Goal: Task Accomplishment & Management: Use online tool/utility

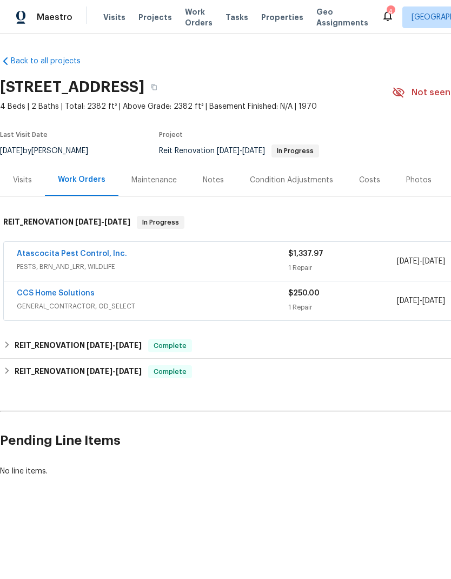
click at [88, 257] on link "Atascocita Pest Control, Inc." at bounding box center [72, 254] width 110 height 8
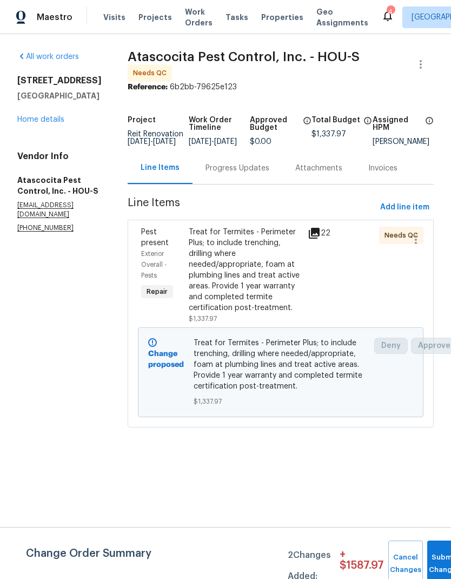
click at [245, 278] on div "Treat for Termites - Perimeter Plus; to include trenching, drilling where neede…" at bounding box center [245, 270] width 113 height 87
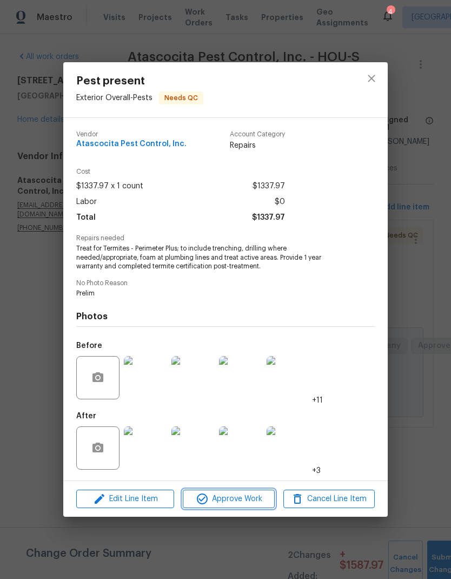
click at [253, 506] on span "Approve Work" at bounding box center [228, 499] width 85 height 14
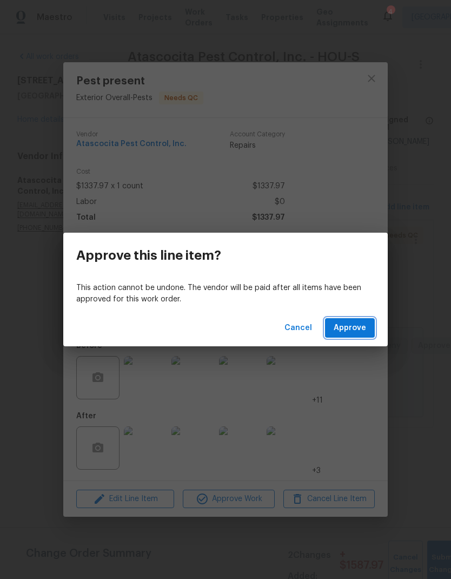
click at [354, 327] on span "Approve" at bounding box center [350, 328] width 32 height 14
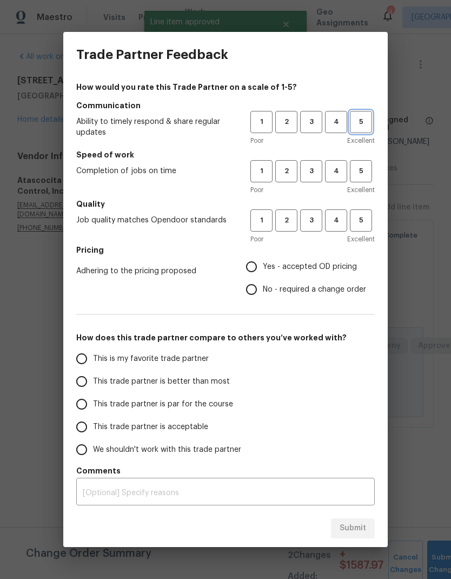
click at [366, 118] on span "5" at bounding box center [361, 122] width 20 height 12
click at [360, 173] on span "5" at bounding box center [361, 171] width 20 height 12
click at [367, 220] on span "5" at bounding box center [361, 220] width 20 height 12
click at [251, 267] on input "Yes - accepted OD pricing" at bounding box center [251, 266] width 23 height 23
radio input "true"
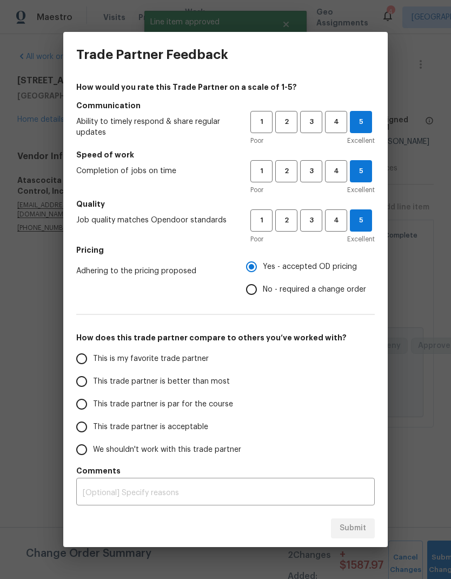
click at [205, 384] on span "This trade partner is better than most" at bounding box center [161, 381] width 137 height 11
click at [93, 384] on input "This trade partner is better than most" at bounding box center [81, 381] width 23 height 23
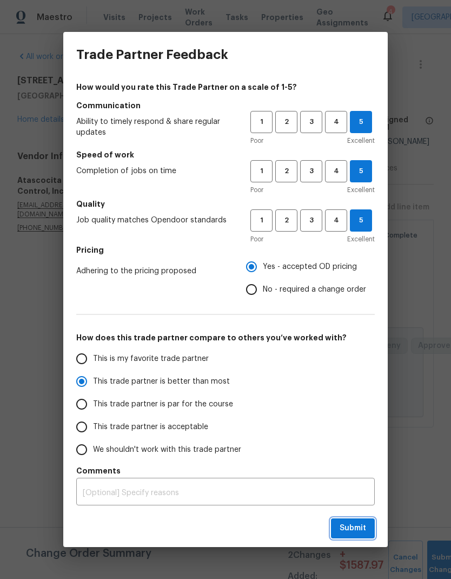
click at [359, 531] on span "Submit" at bounding box center [353, 529] width 27 height 14
radio input "true"
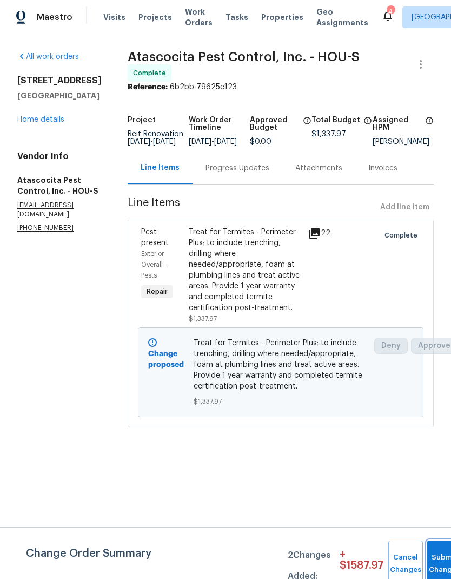
click at [434, 557] on button "Submit Changes" at bounding box center [444, 564] width 35 height 47
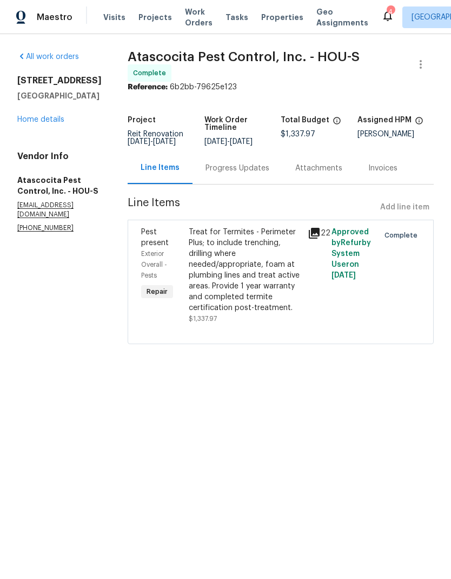
click at [44, 123] on link "Home details" at bounding box center [40, 120] width 47 height 8
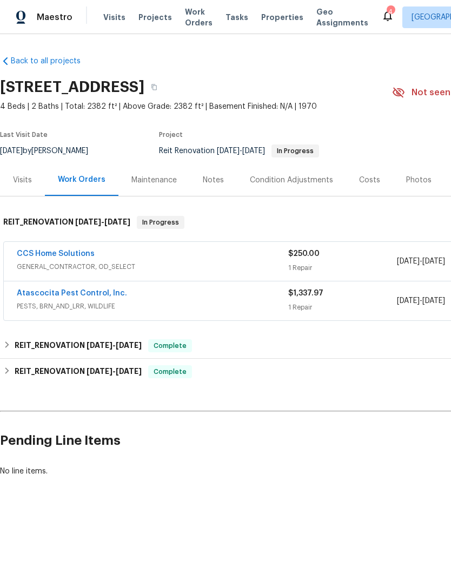
click at [214, 253] on div "CCS Home Solutions" at bounding box center [153, 254] width 272 height 13
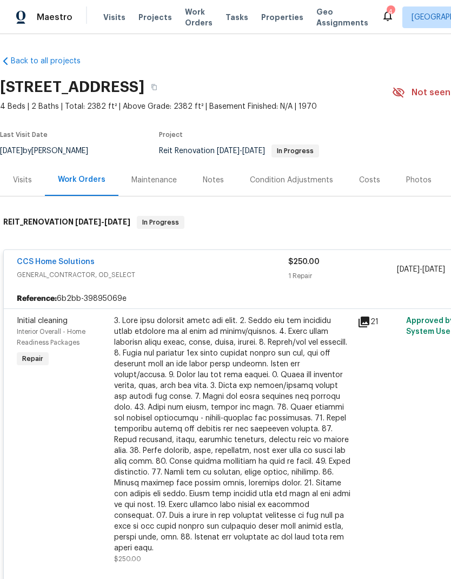
click at [282, 468] on div at bounding box center [232, 434] width 237 height 238
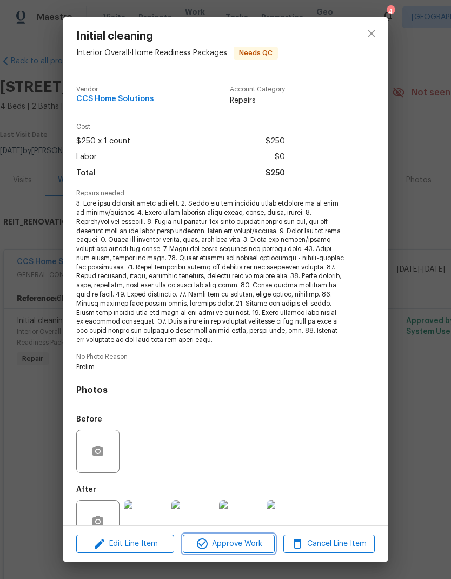
click at [240, 544] on span "Approve Work" at bounding box center [228, 544] width 85 height 14
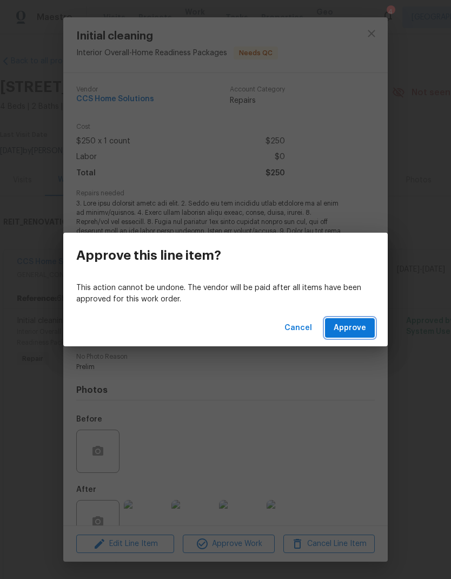
click at [353, 332] on span "Approve" at bounding box center [350, 328] width 32 height 14
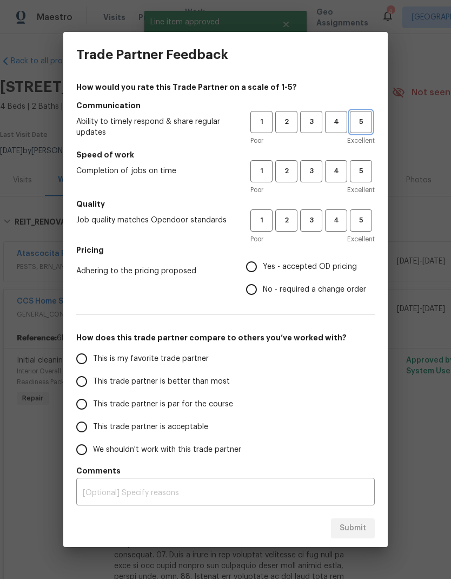
click at [365, 121] on span "5" at bounding box center [361, 122] width 20 height 12
click at [361, 174] on span "5" at bounding box center [361, 171] width 20 height 12
click at [365, 219] on span "5" at bounding box center [361, 220] width 20 height 12
click at [258, 268] on input "Yes - accepted OD pricing" at bounding box center [251, 266] width 23 height 23
radio input "true"
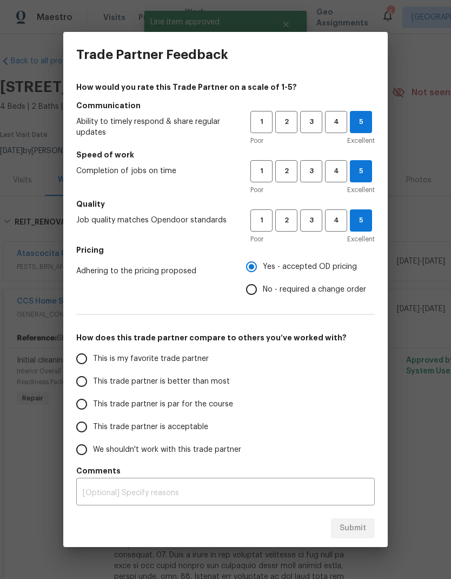
click at [193, 383] on span "This trade partner is better than most" at bounding box center [161, 381] width 137 height 11
click at [93, 383] on input "This trade partner is better than most" at bounding box center [81, 381] width 23 height 23
click at [362, 532] on span "Submit" at bounding box center [353, 529] width 27 height 14
radio input "true"
radio input "false"
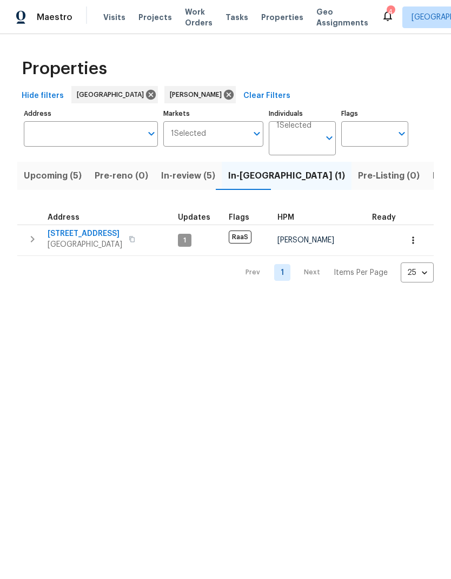
click at [194, 176] on span "In-review (5)" at bounding box center [188, 175] width 54 height 15
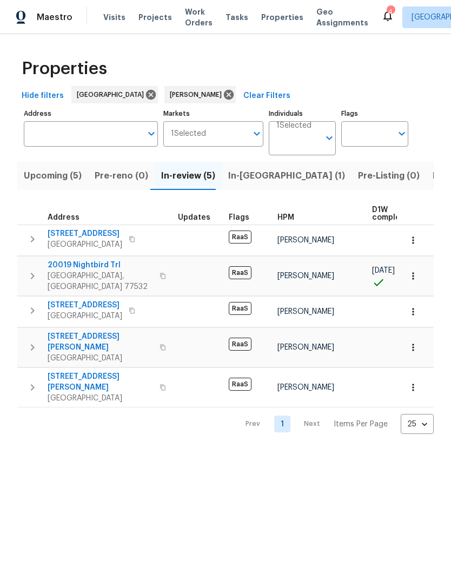
click at [85, 300] on span "[STREET_ADDRESS]" at bounding box center [85, 305] width 75 height 11
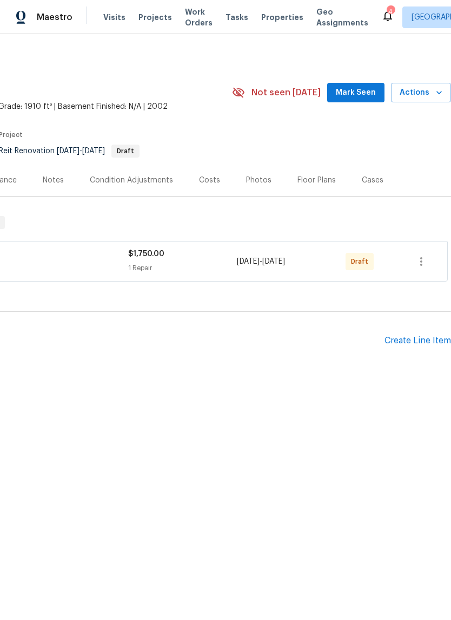
scroll to position [0, 160]
click at [424, 266] on icon "button" at bounding box center [421, 261] width 13 height 13
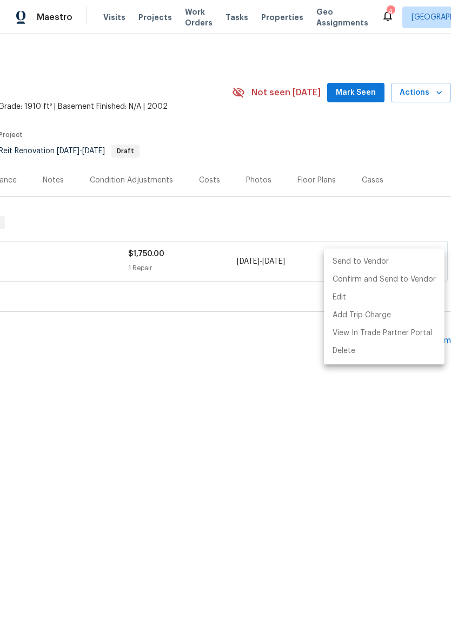
click at [381, 267] on li "Send to Vendor" at bounding box center [384, 262] width 121 height 18
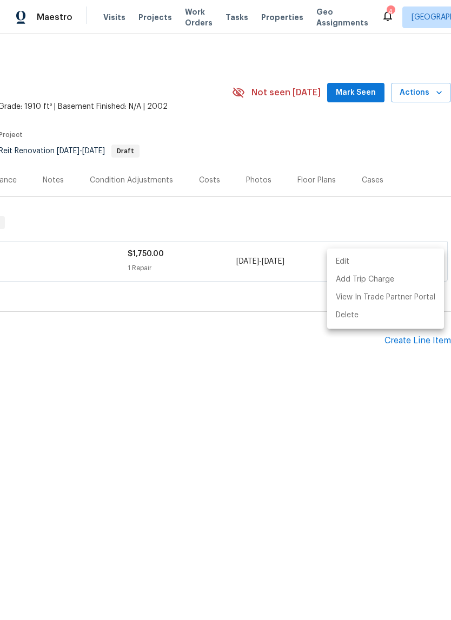
click at [258, 436] on div at bounding box center [225, 310] width 451 height 620
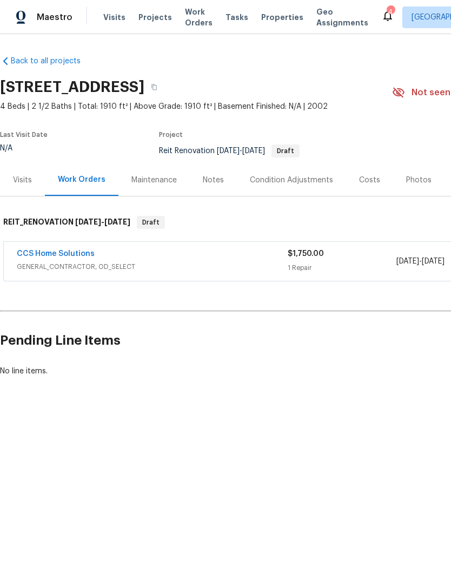
scroll to position [0, 0]
click at [143, 261] on div "CCS Home Solutions" at bounding box center [152, 254] width 271 height 13
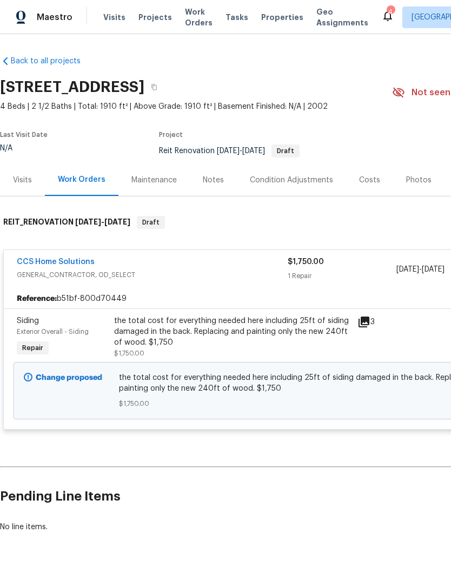
click at [248, 330] on div "the total cost for everything needed here including 25ft of siding damaged in t…" at bounding box center [232, 331] width 237 height 32
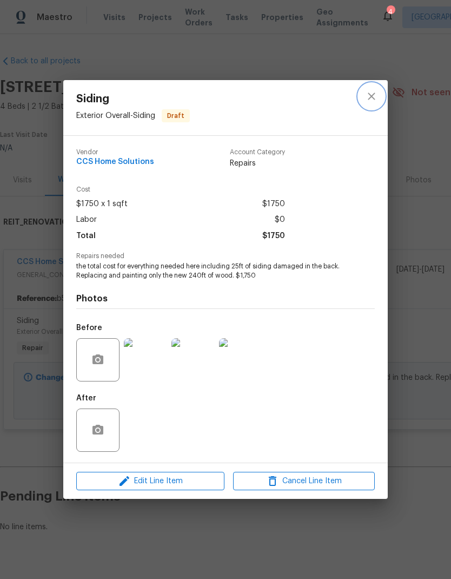
click at [372, 93] on icon "close" at bounding box center [371, 96] width 13 height 13
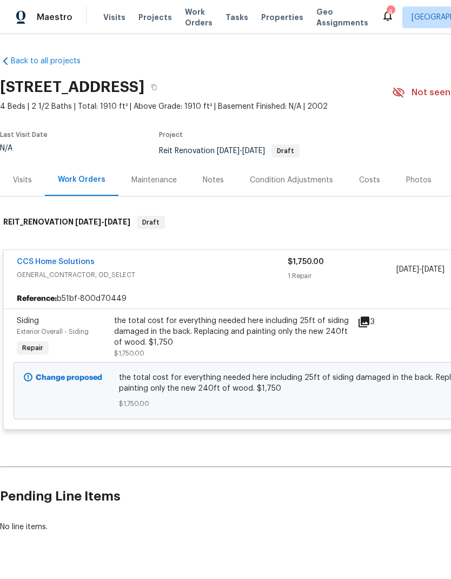
click at [73, 63] on link "Back to all projects" at bounding box center [52, 61] width 104 height 11
